Goal: Obtain resource: Obtain resource

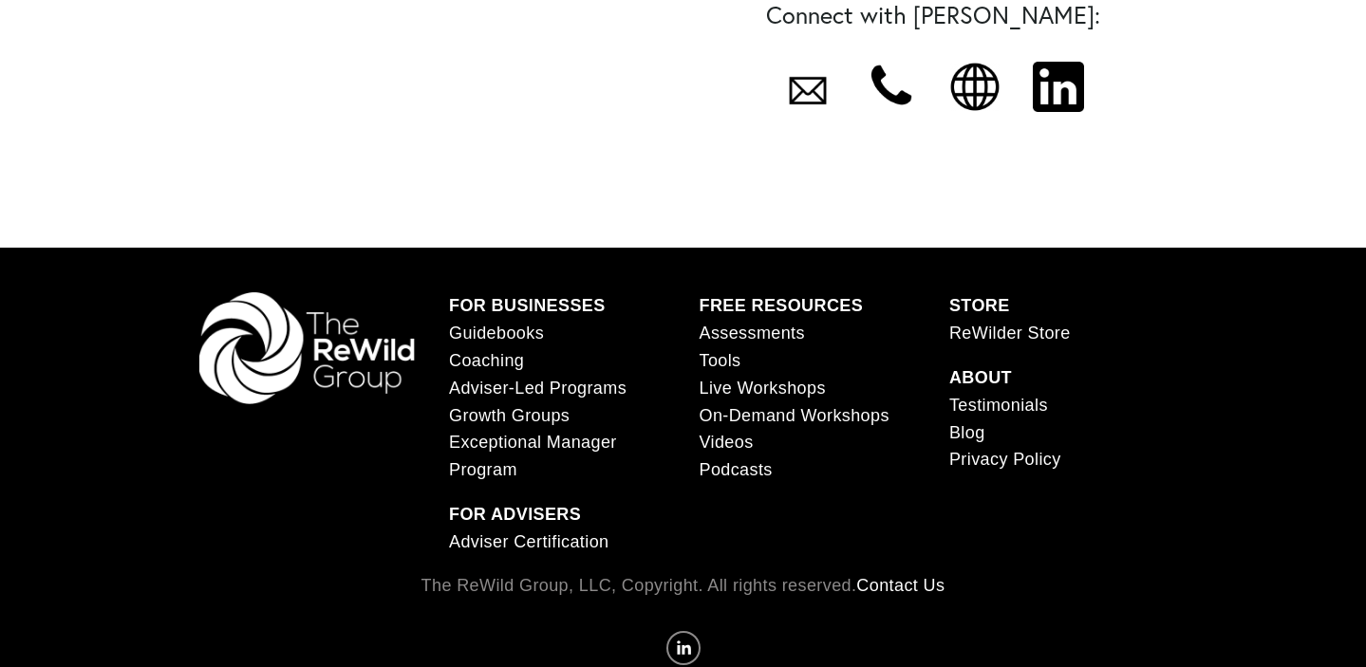
scroll to position [1317, 0]
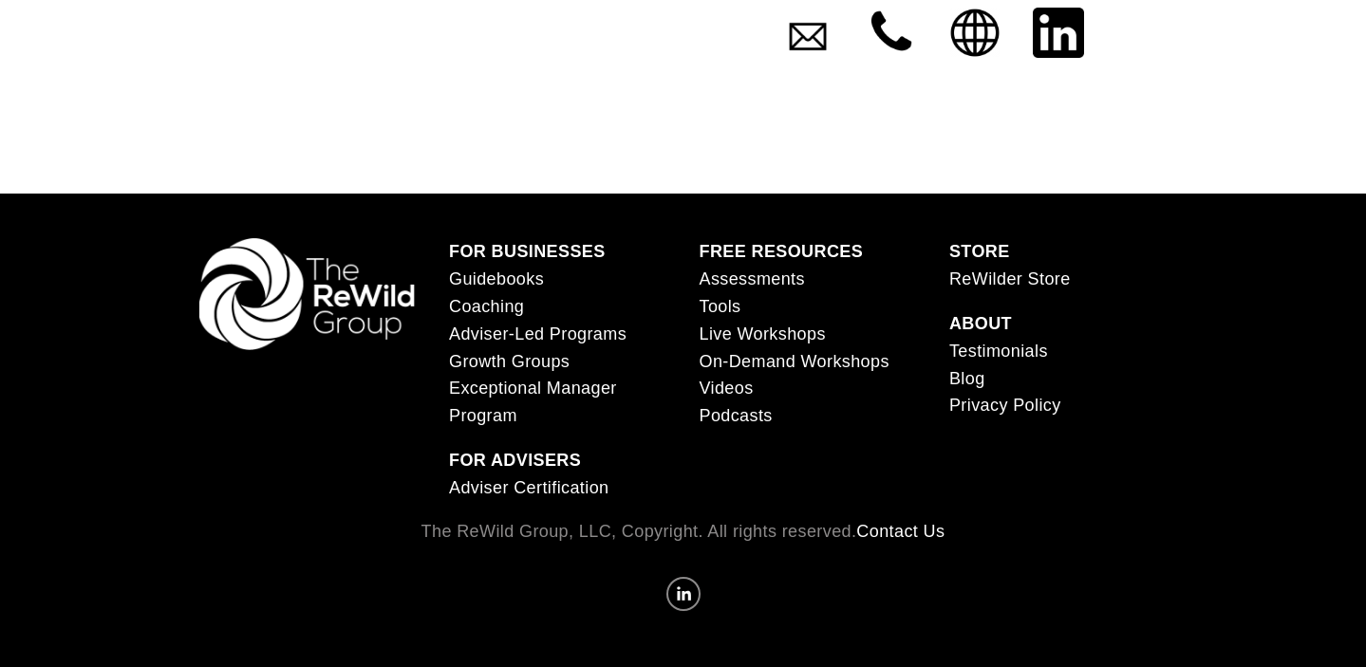
click at [974, 59] on div at bounding box center [974, 33] width 51 height 51
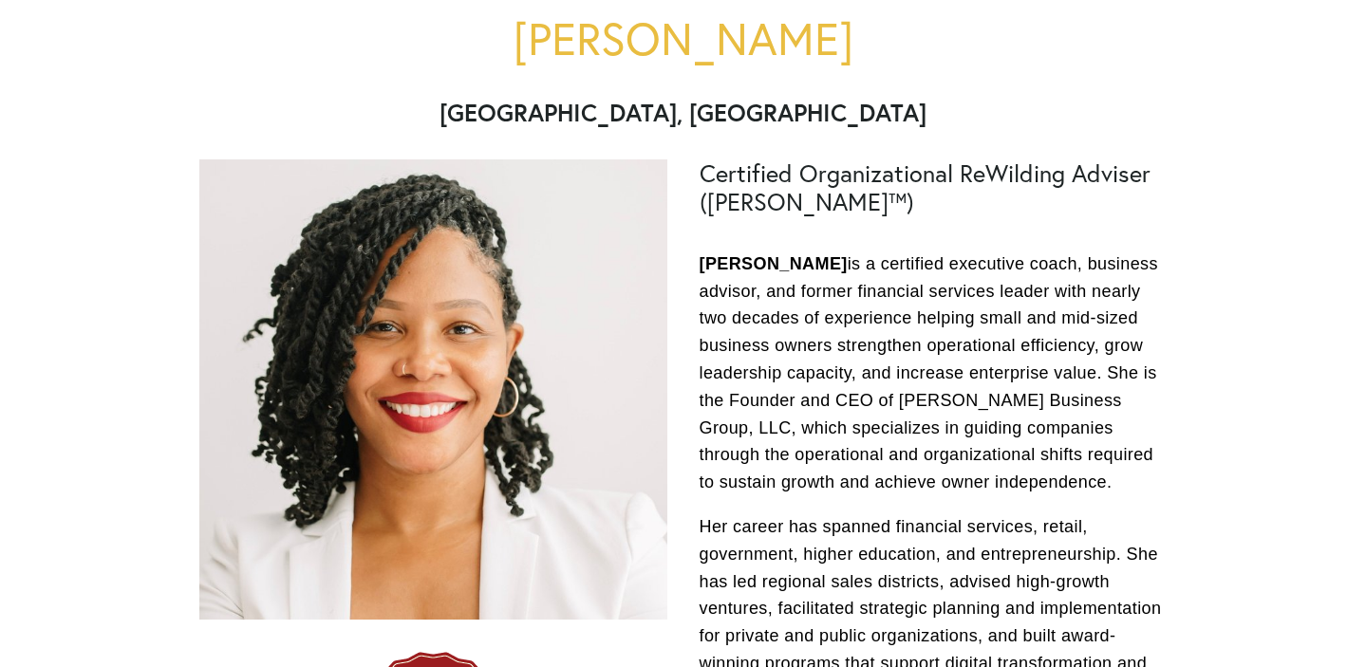
scroll to position [0, 0]
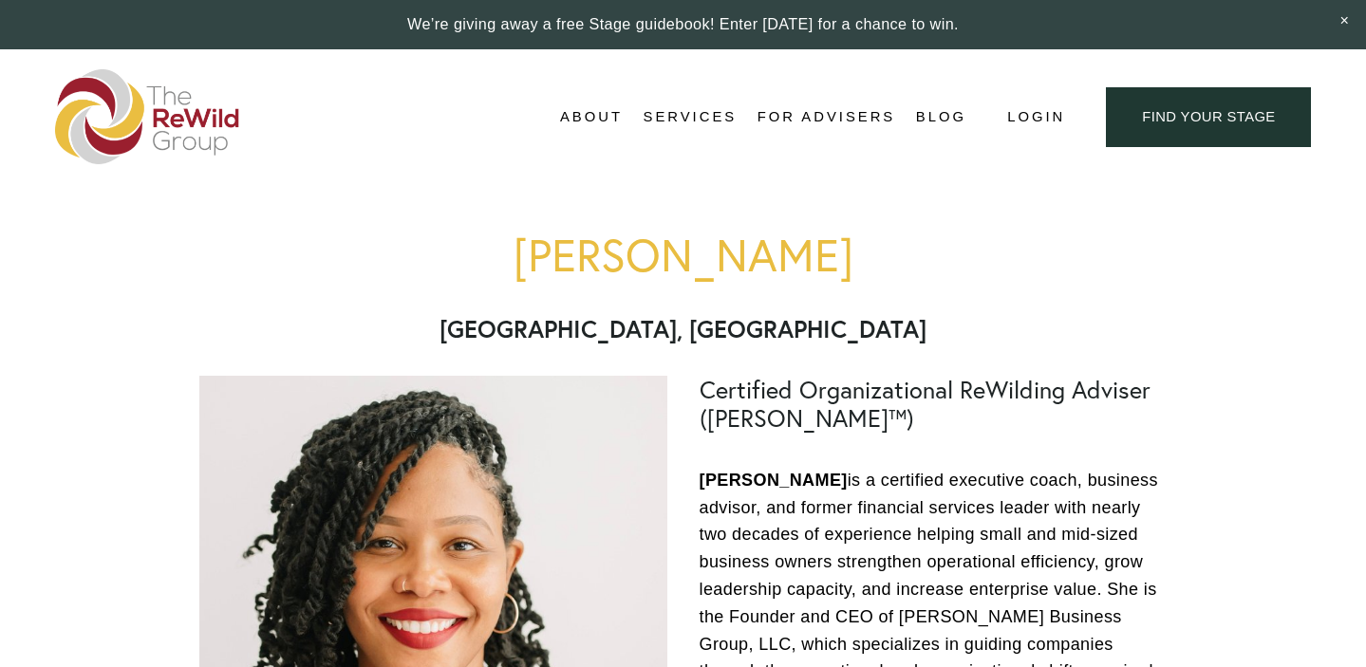
click at [0, 0] on span "Business Coaching" at bounding box center [0, 0] width 0 height 0
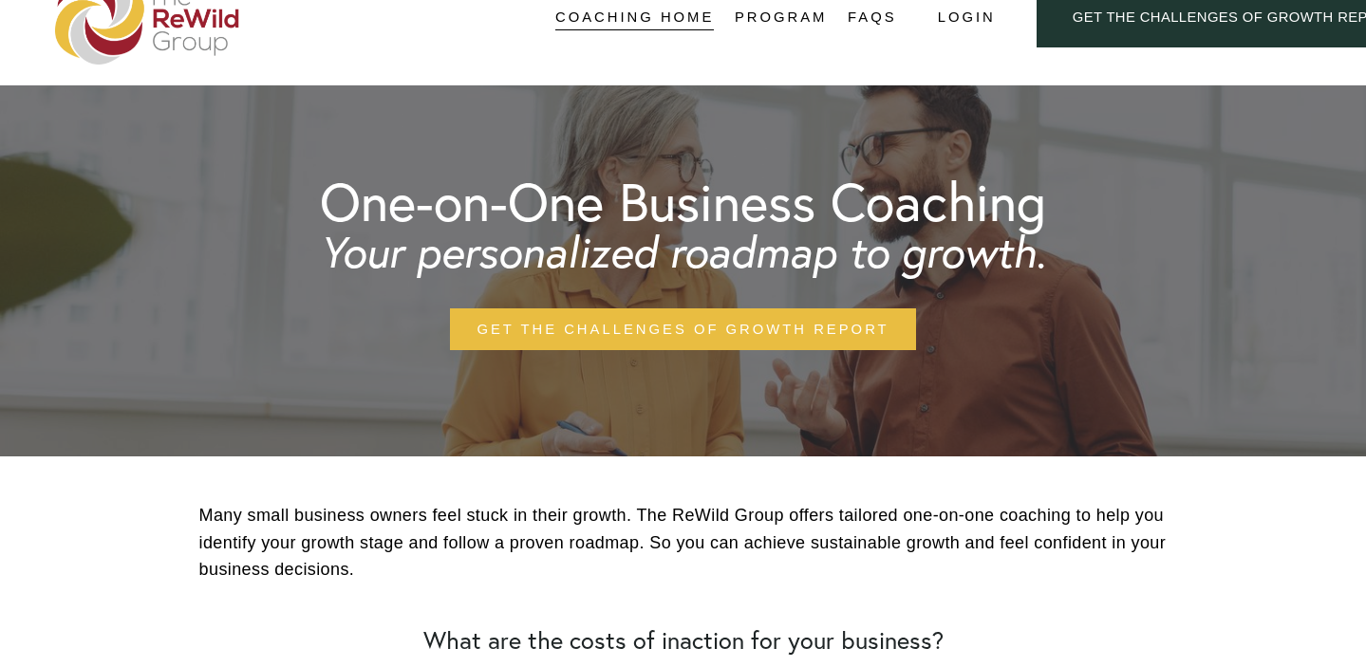
scroll to position [56, 0]
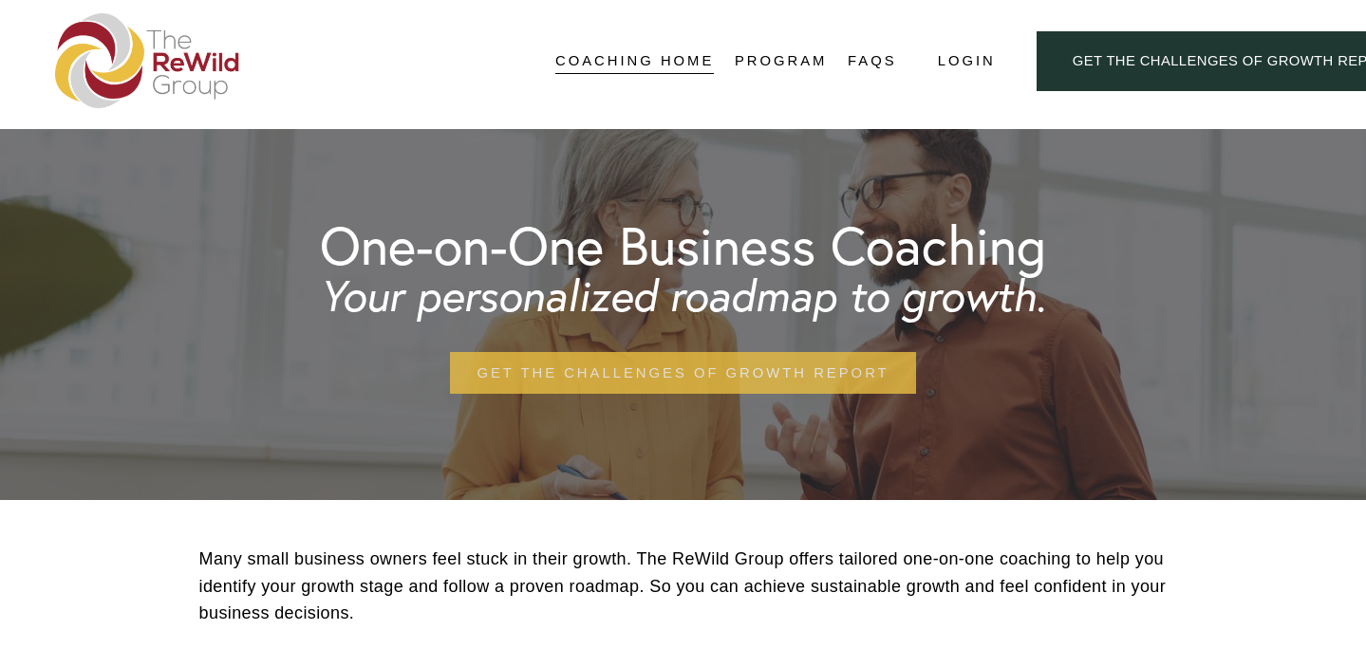
click at [737, 380] on link "get the challenges of growth report" at bounding box center [683, 373] width 467 height 43
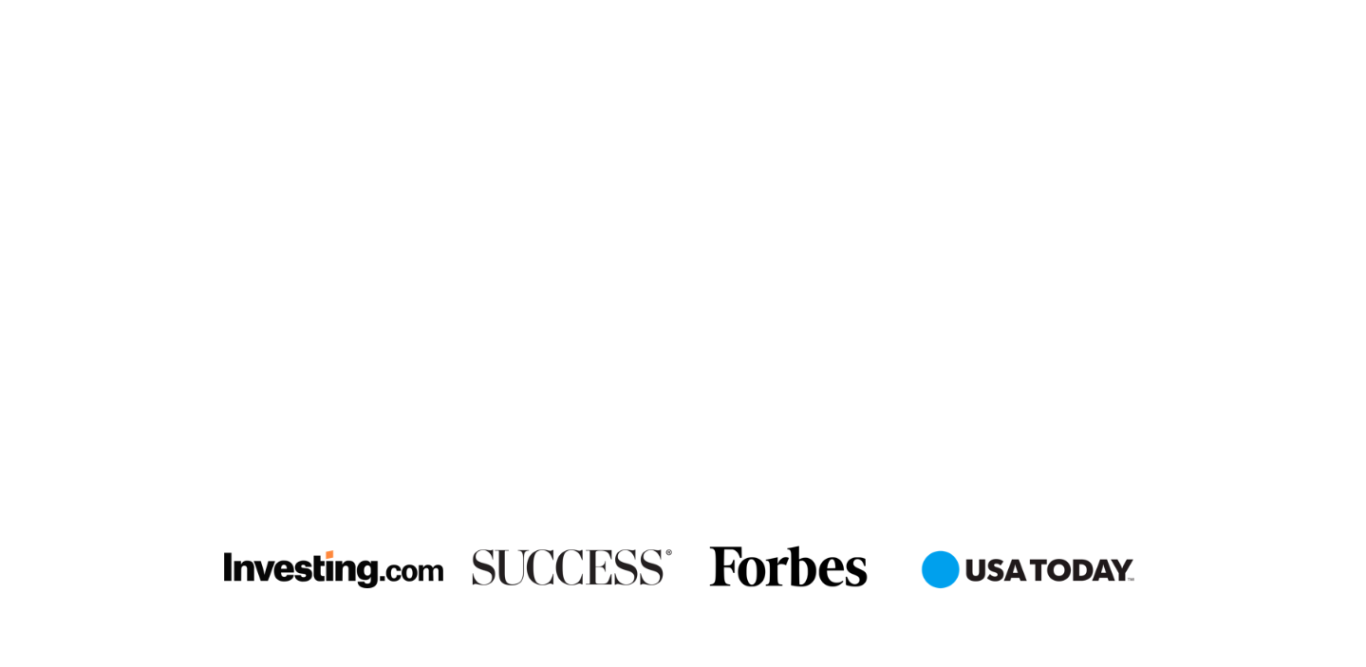
scroll to position [1422, 0]
